Goal: Task Accomplishment & Management: Use online tool/utility

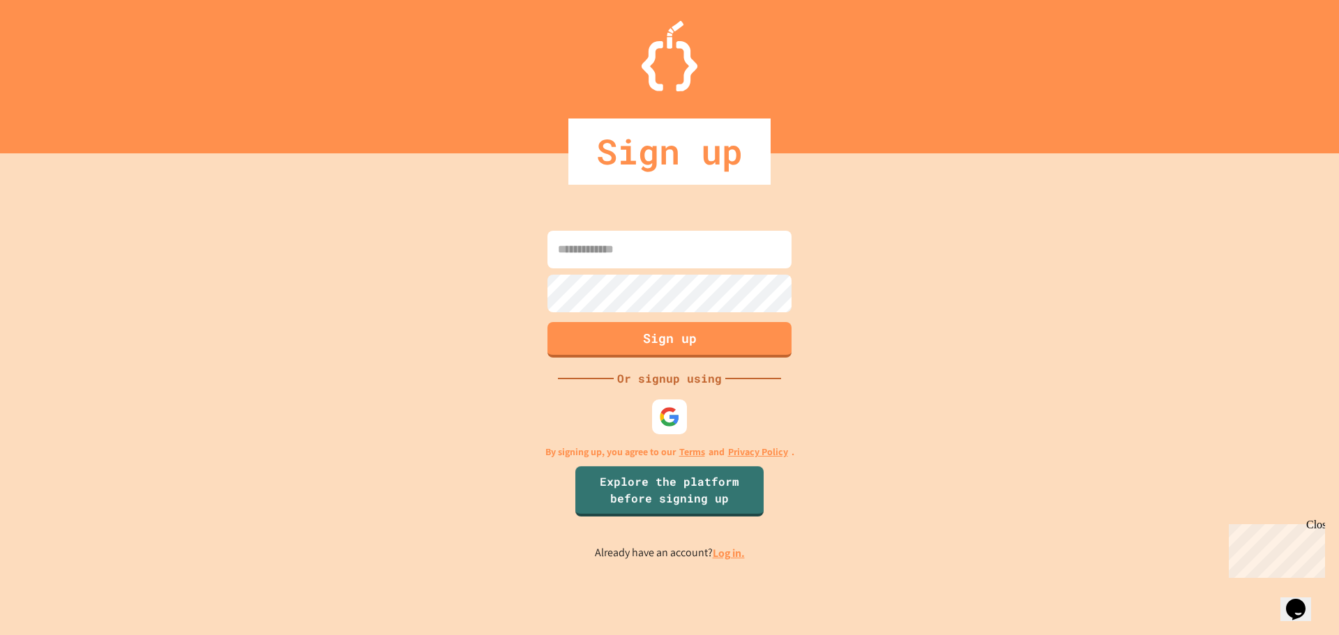
click at [733, 551] on link "Log in." at bounding box center [728, 553] width 32 height 15
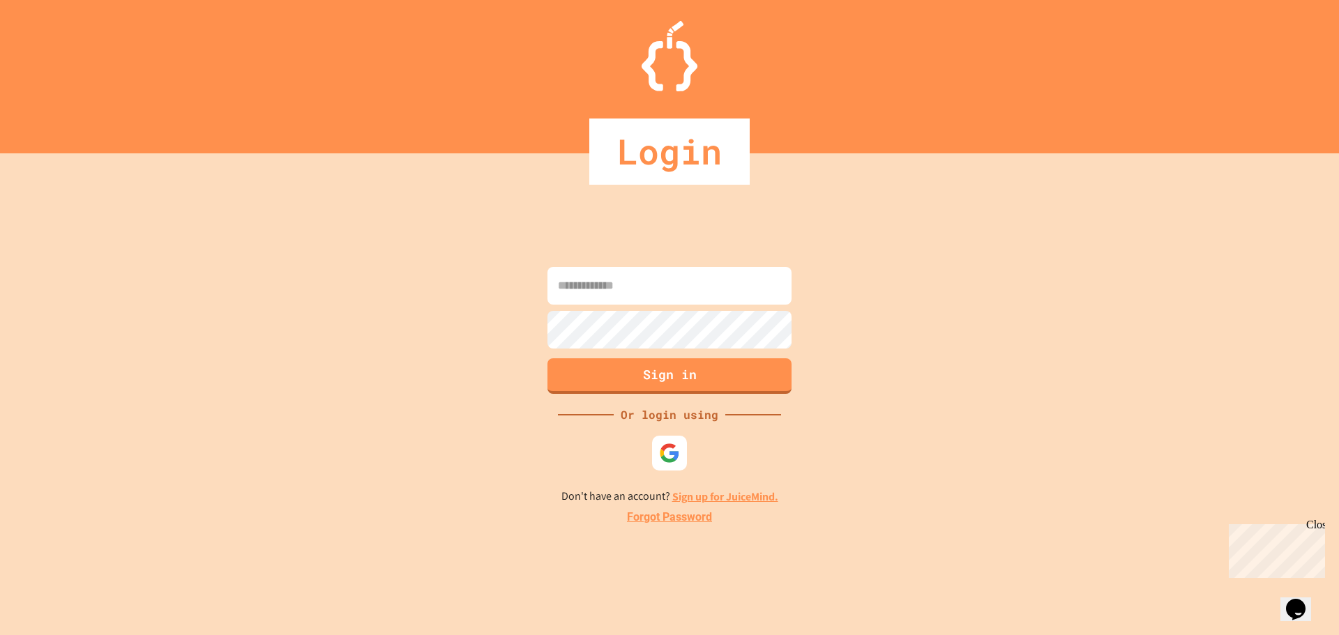
click at [693, 282] on input at bounding box center [669, 286] width 244 height 38
type input "**********"
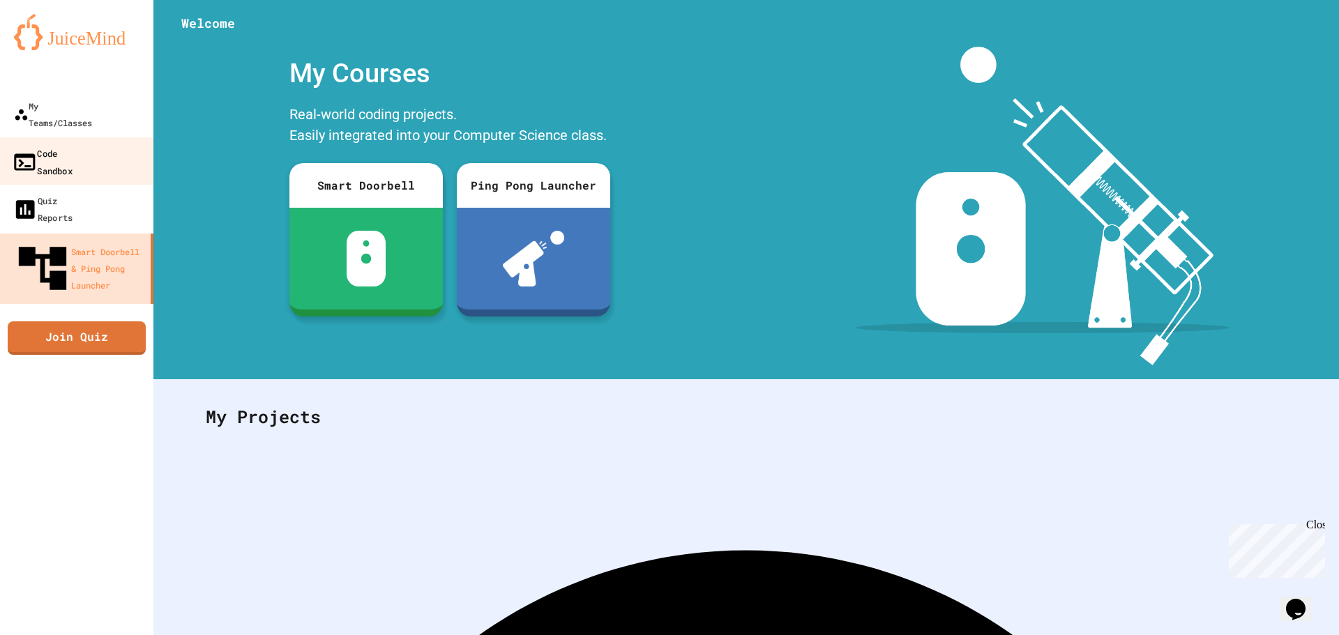
click at [73, 144] on div "Code Sandbox" at bounding box center [42, 161] width 61 height 34
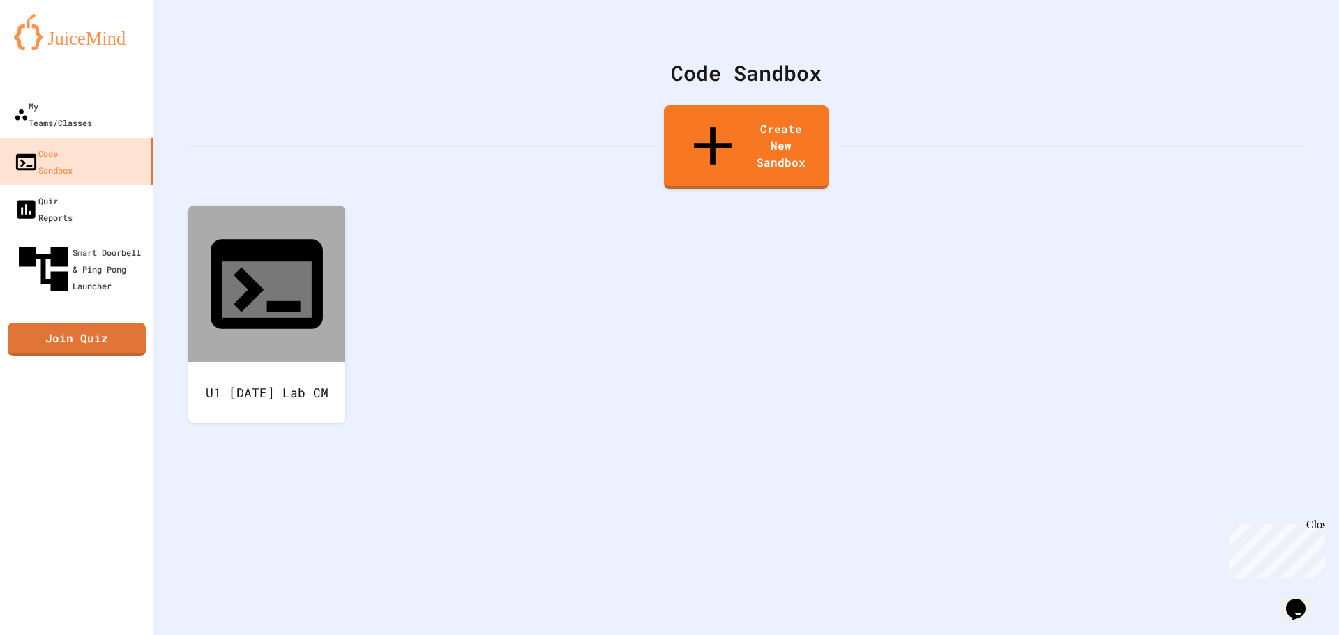
click at [184, 210] on div "Code Sandbox Create New Sandbox U1 [DATE] Lab CM" at bounding box center [745, 317] width 1185 height 635
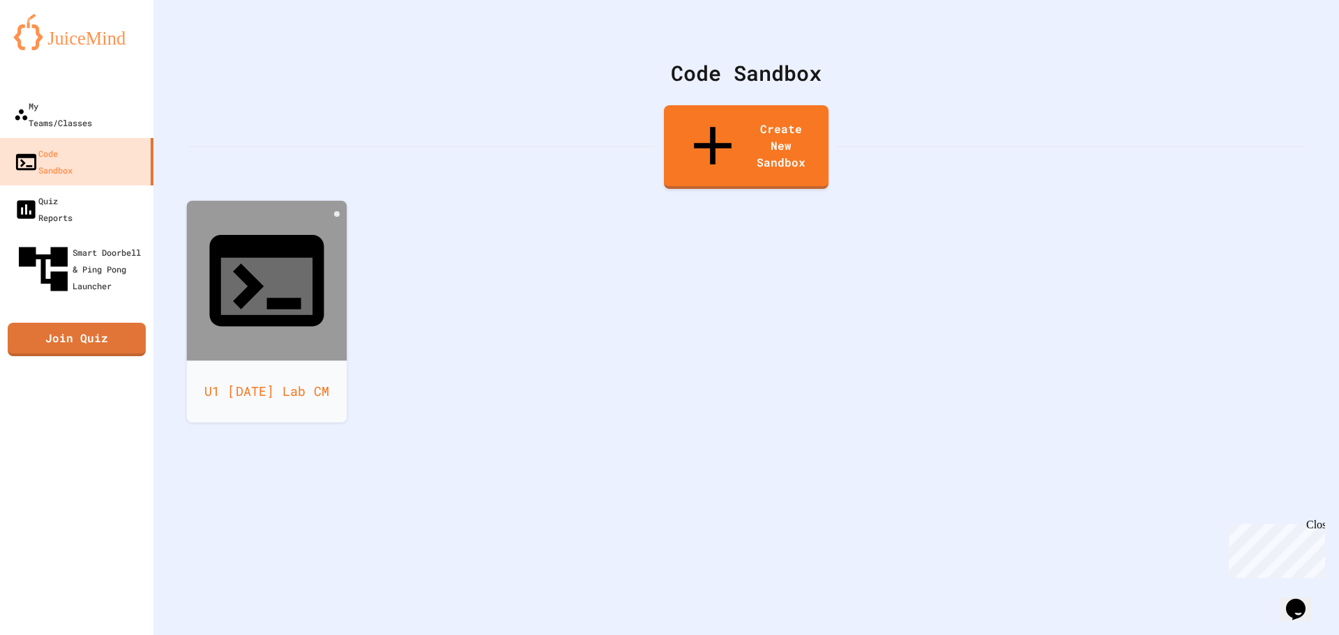
click at [207, 225] on div at bounding box center [267, 281] width 160 height 160
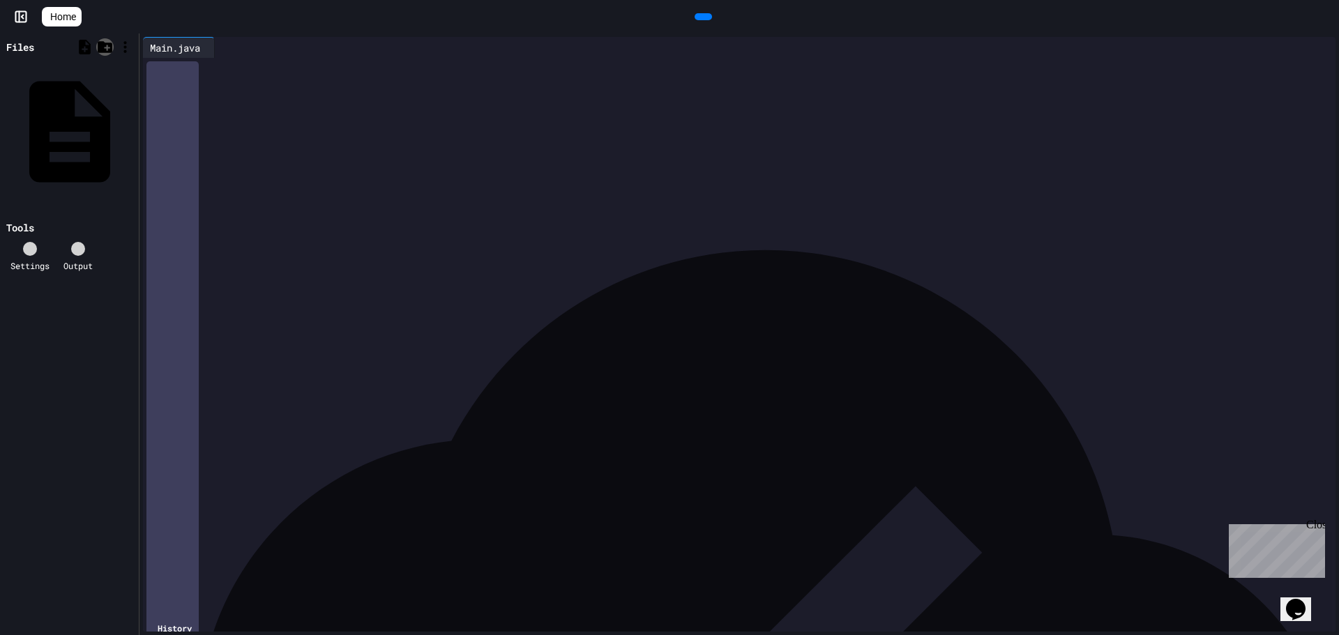
click at [100, 44] on icon at bounding box center [104, 46] width 17 height 17
click at [79, 44] on icon at bounding box center [84, 46] width 17 height 17
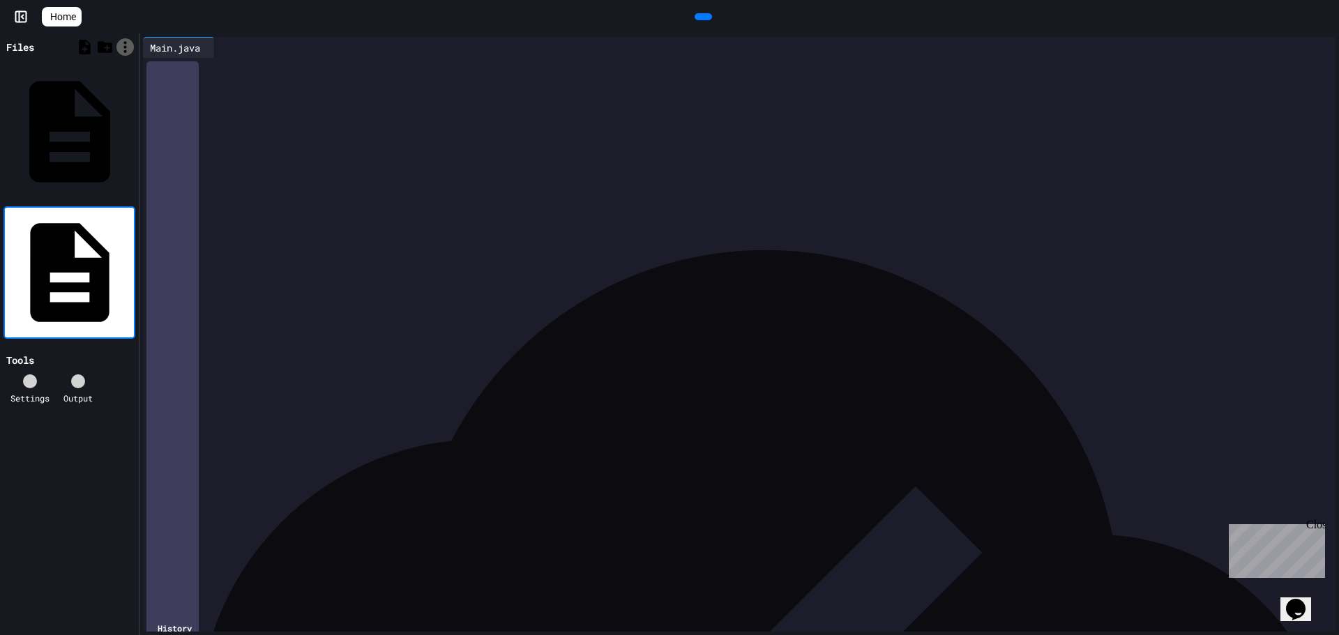
click at [124, 43] on icon at bounding box center [124, 46] width 17 height 17
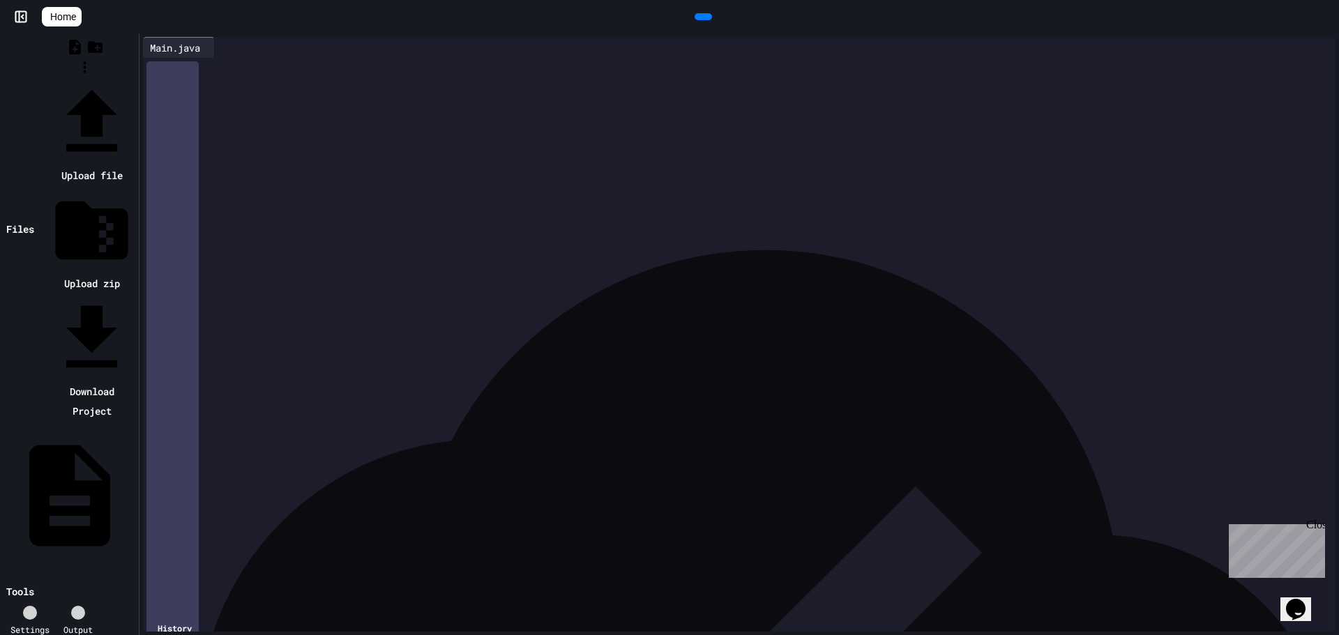
click at [135, 187] on li "Upload zip" at bounding box center [91, 240] width 87 height 107
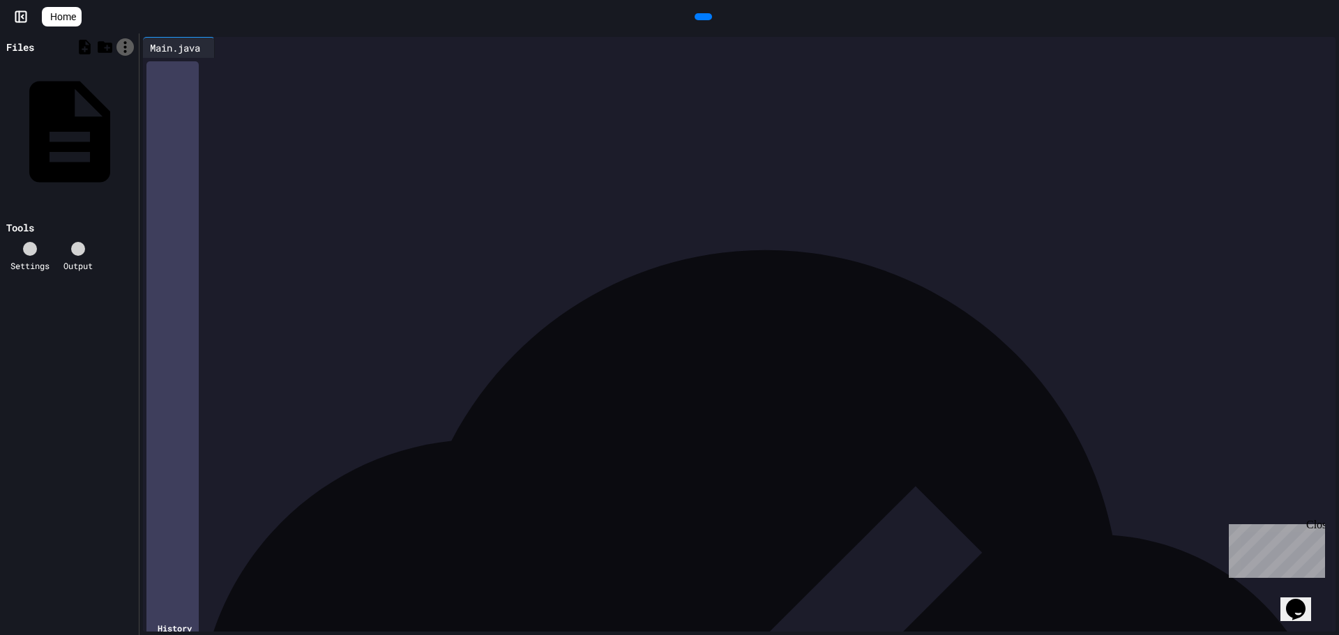
click at [116, 47] on div at bounding box center [124, 46] width 17 height 17
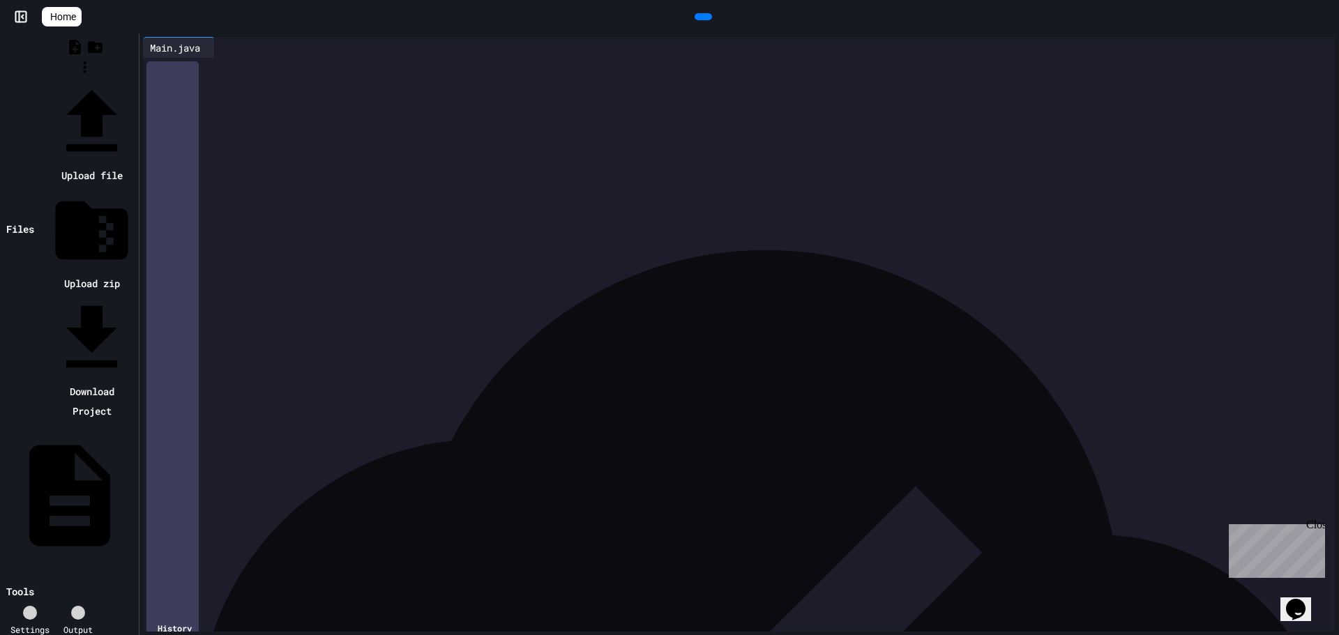
click at [135, 79] on div at bounding box center [84, 79] width 101 height 0
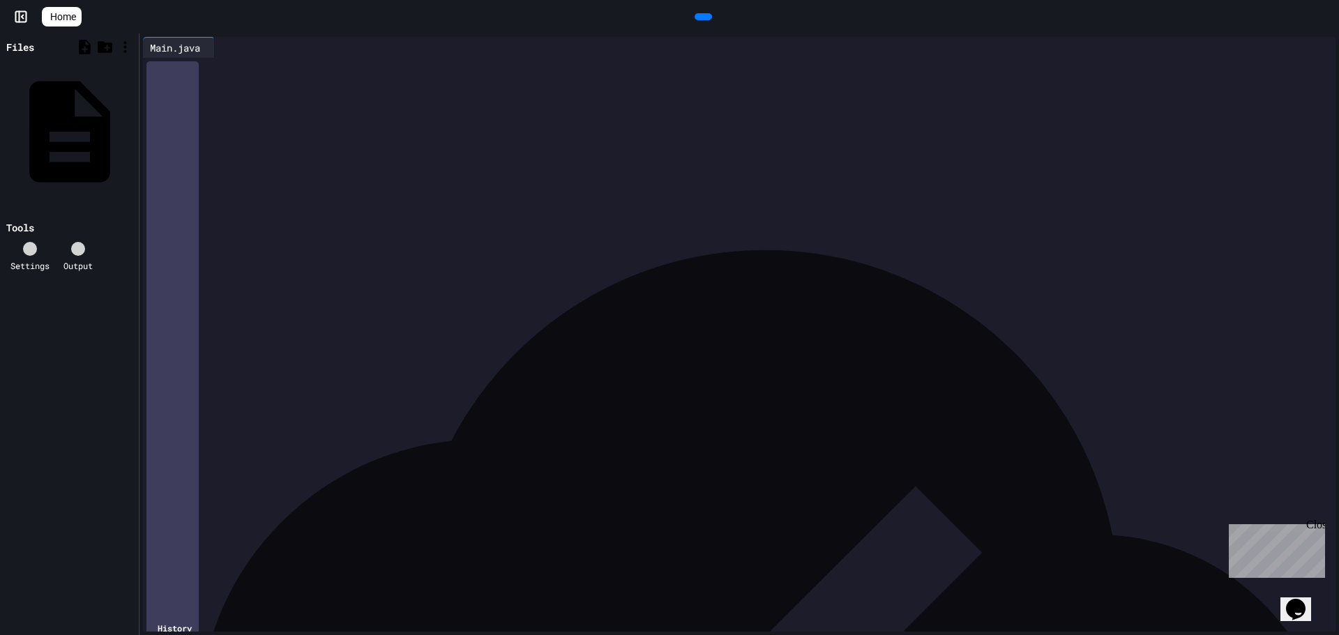
click at [1316, 47] on icon at bounding box center [1316, 47] width 0 height 0
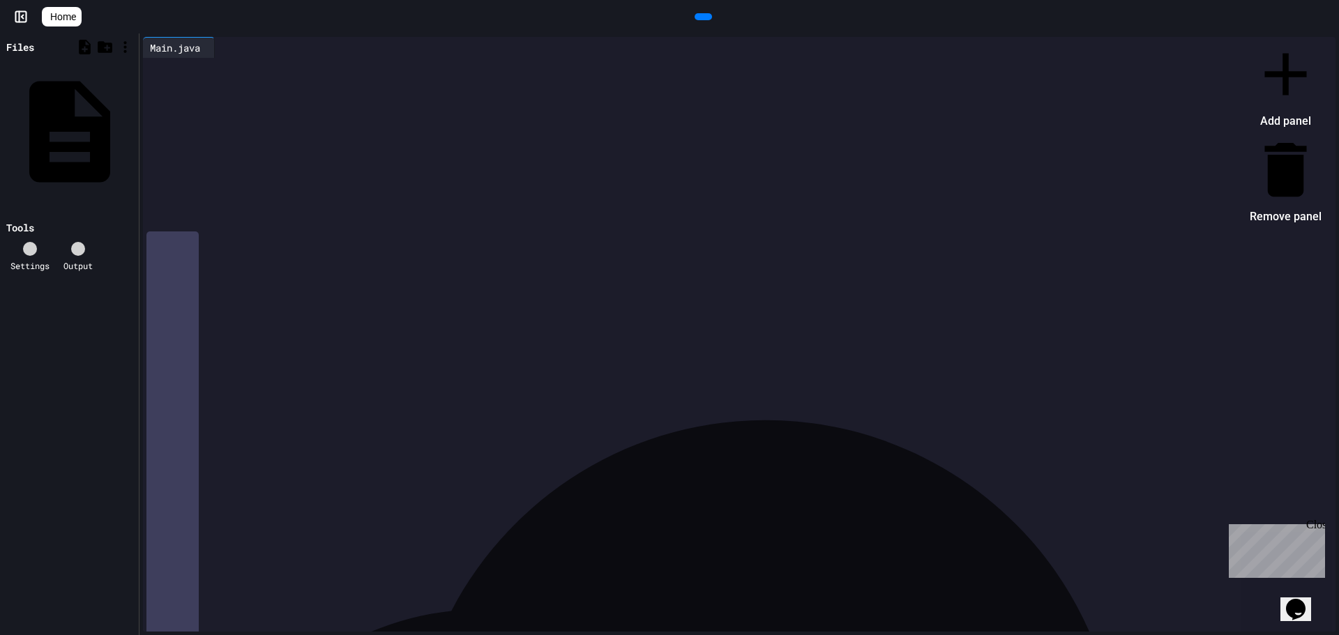
click at [1297, 38] on div at bounding box center [1278, 38] width 86 height 0
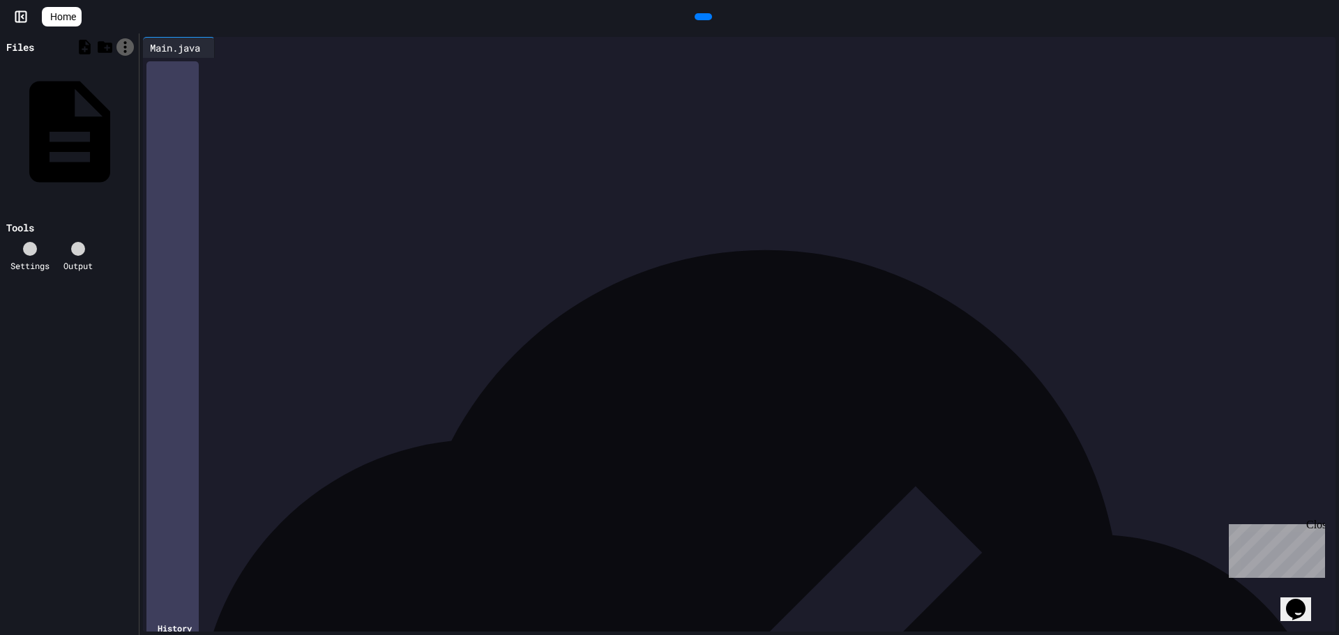
click at [122, 54] on div at bounding box center [124, 46] width 17 height 17
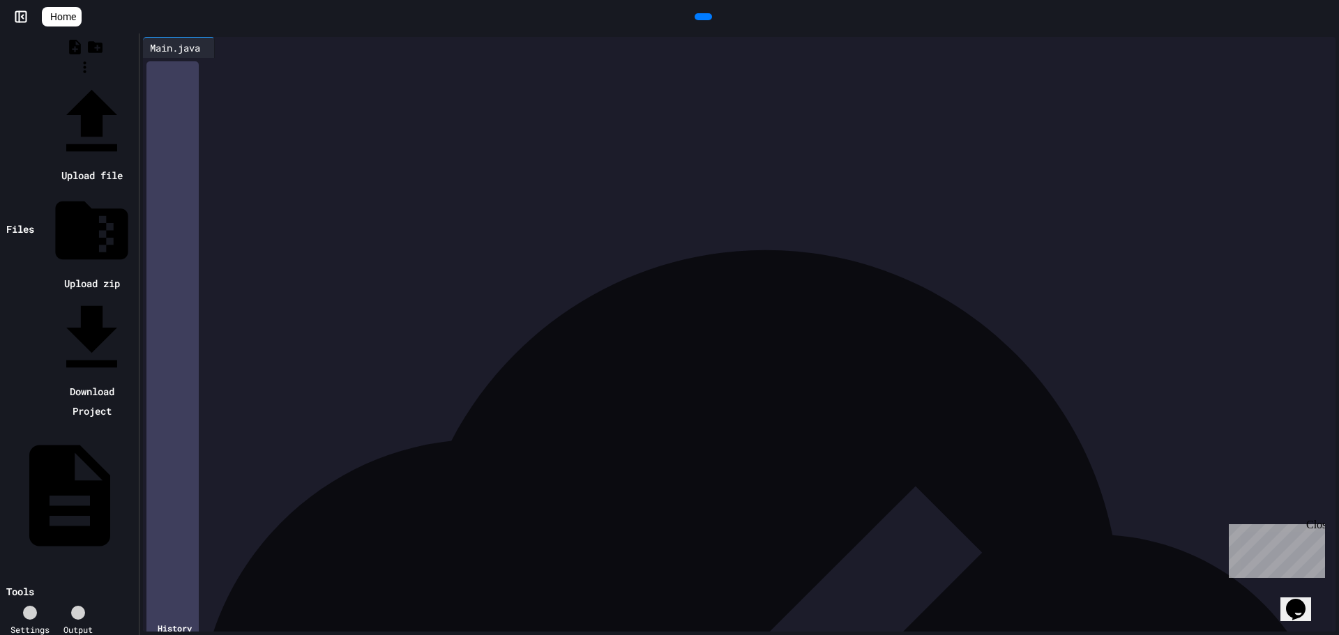
click at [135, 187] on li "Upload zip" at bounding box center [91, 240] width 87 height 107
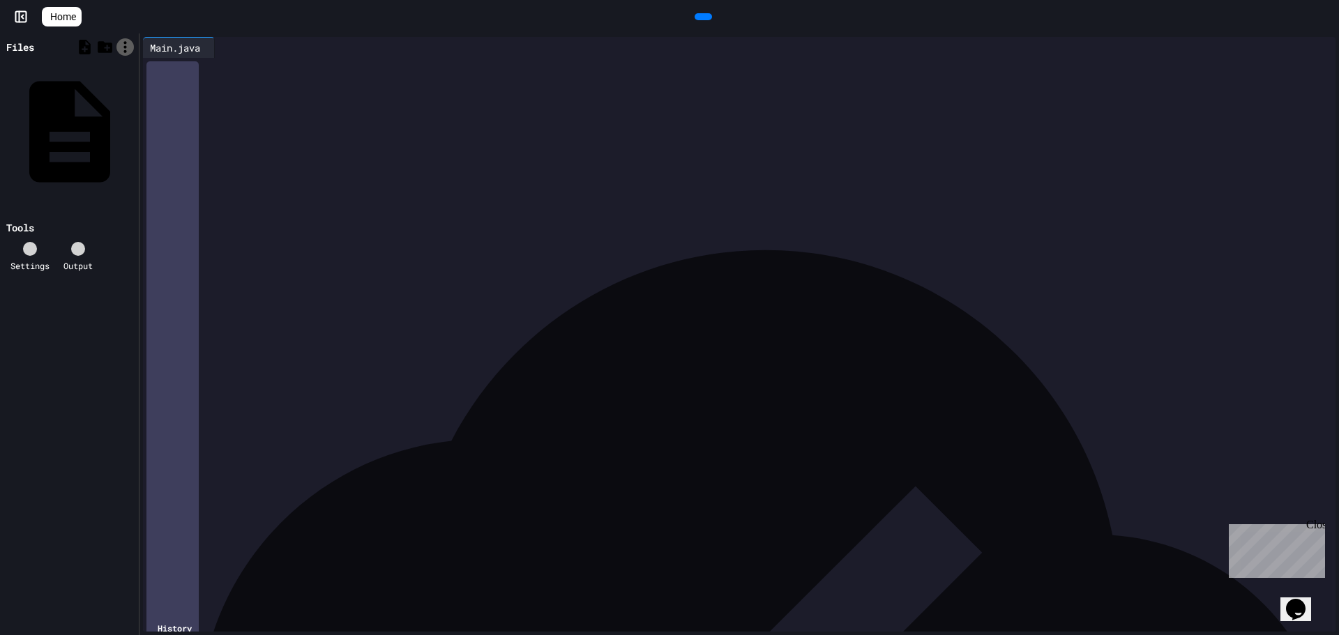
click at [116, 45] on div at bounding box center [124, 46] width 17 height 17
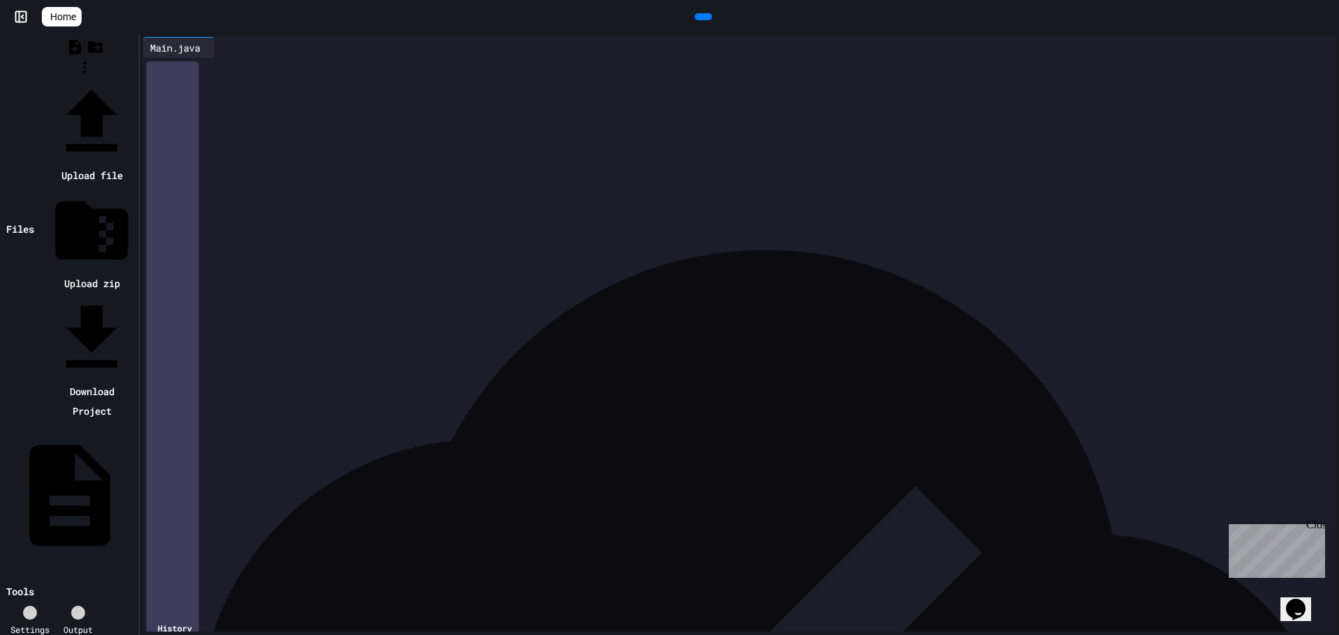
drag, startPoint x: 171, startPoint y: 84, endPoint x: 125, endPoint y: 167, distance: 94.5
click at [131, 79] on div at bounding box center [84, 79] width 101 height 0
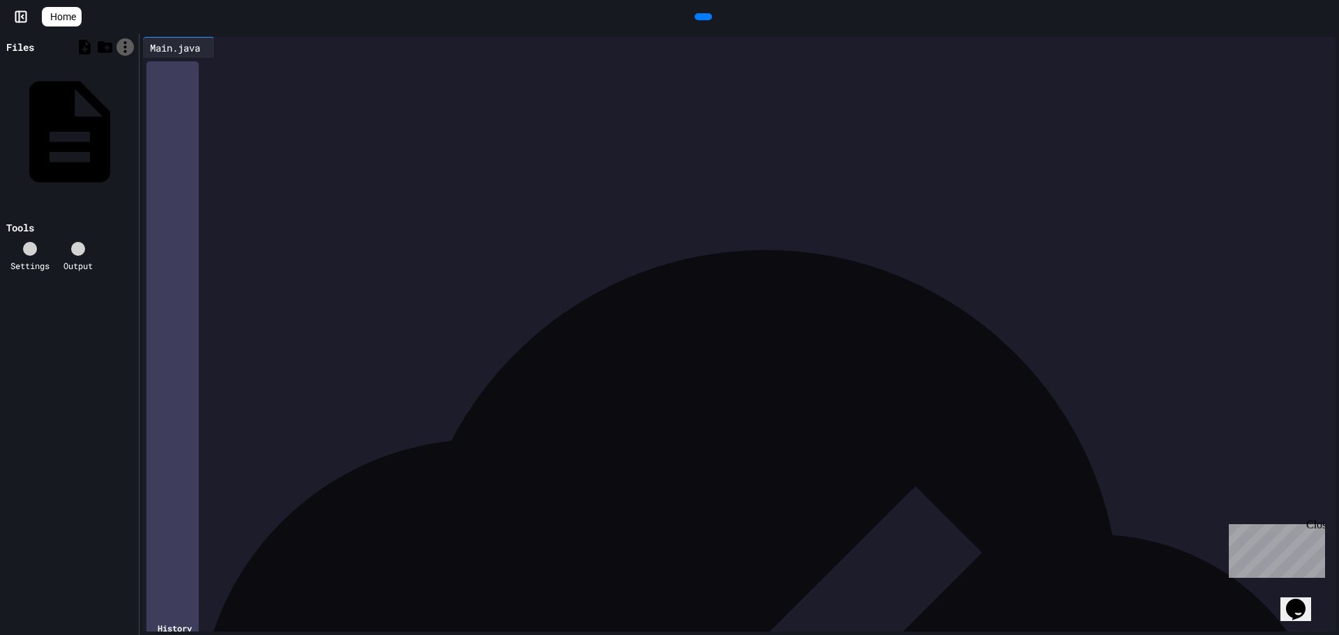
click at [133, 44] on div at bounding box center [124, 46] width 17 height 17
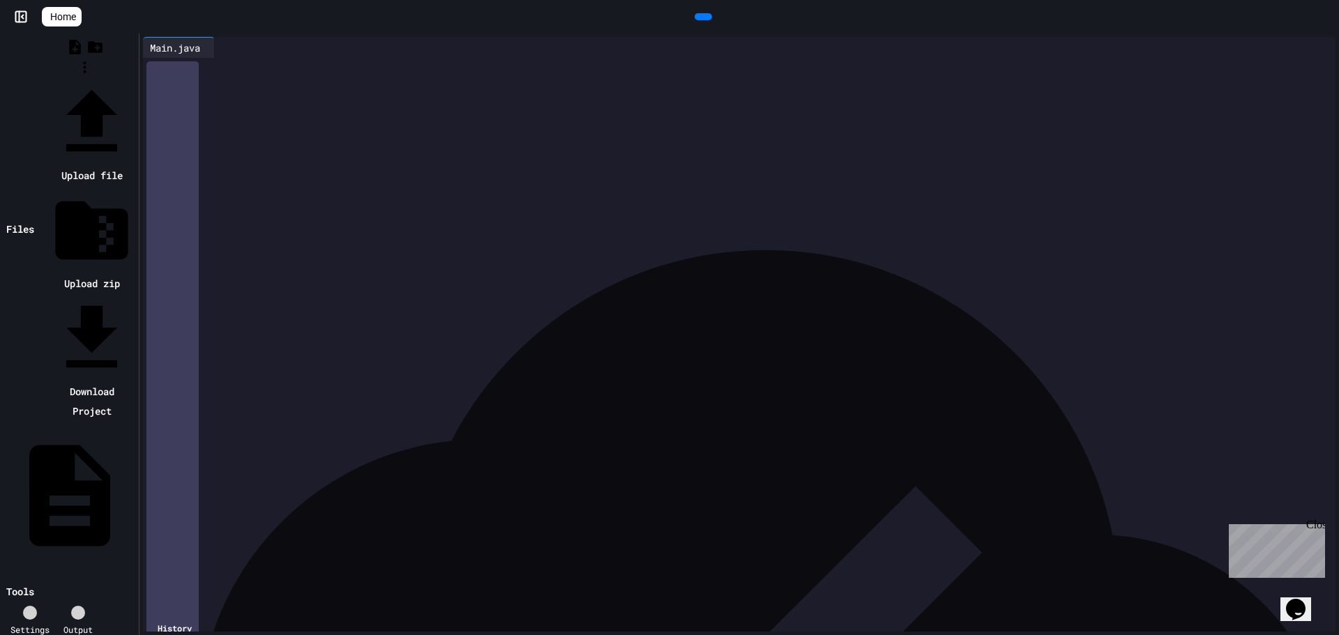
click at [135, 295] on li "Download Project" at bounding box center [91, 358] width 87 height 126
